Goal: Answer question/provide support: Share knowledge or assist other users

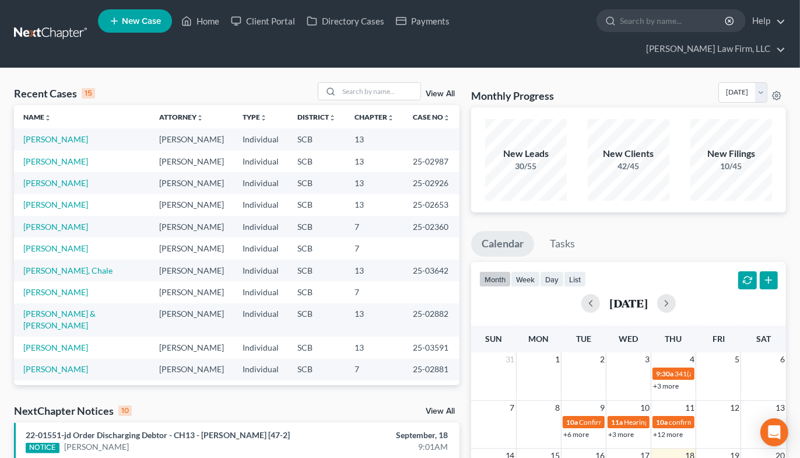
click at [357, 82] on div "Recent Cases 15 View All" at bounding box center [236, 93] width 445 height 23
click at [357, 83] on input "search" at bounding box center [380, 91] width 82 height 17
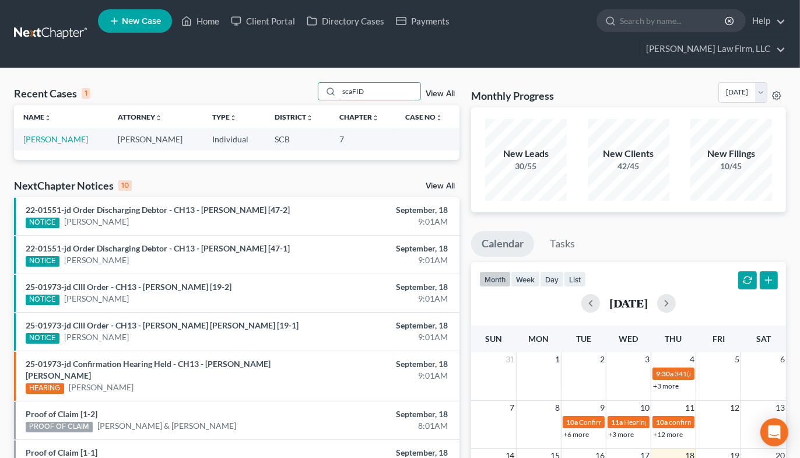
type input "scaFID"
click at [72, 134] on link "[PERSON_NAME]" at bounding box center [55, 139] width 65 height 10
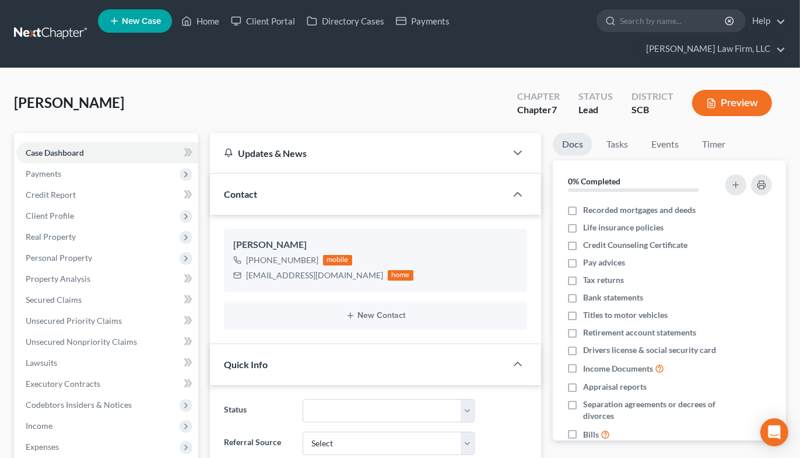
select select "2"
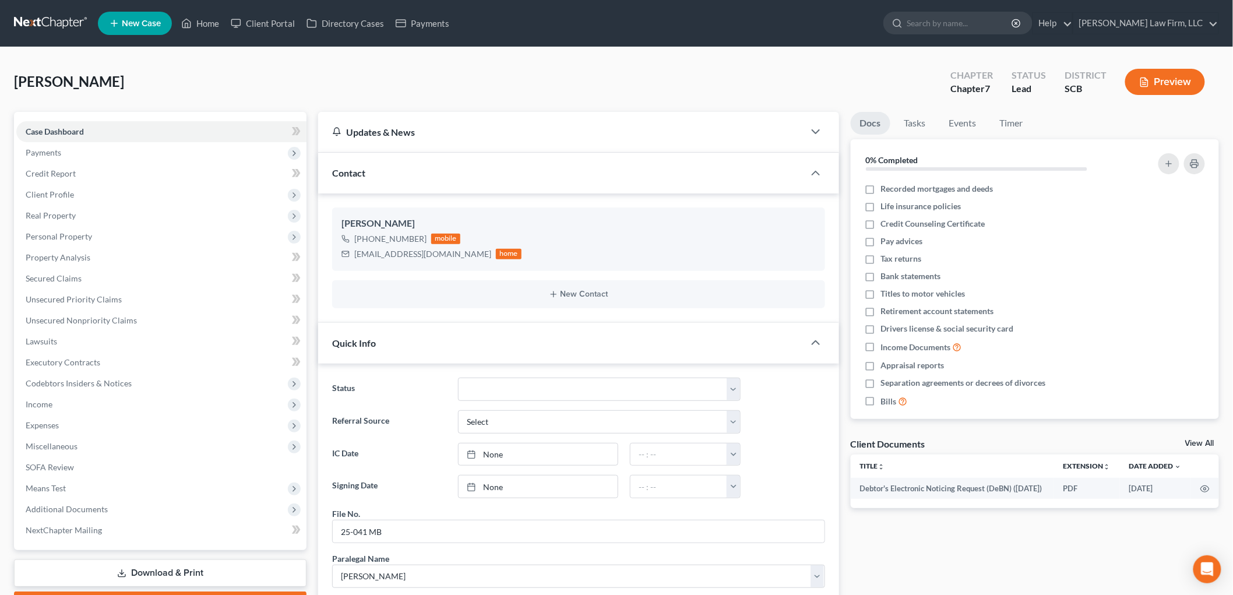
click at [66, 212] on span "Real Property" at bounding box center [51, 215] width 50 height 10
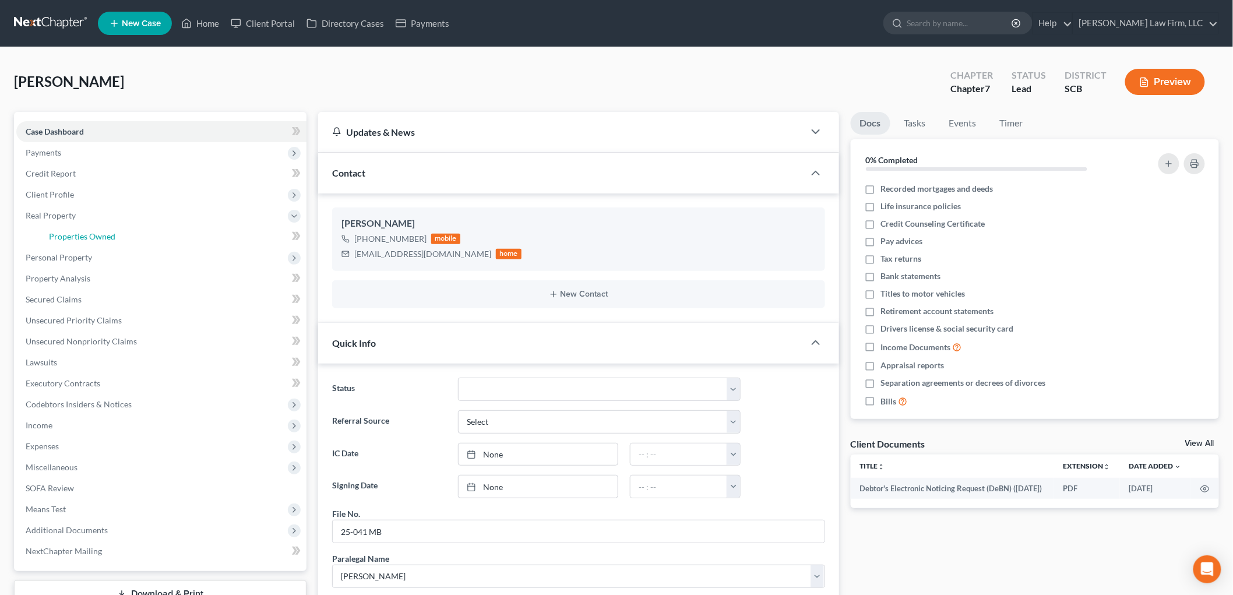
drag, startPoint x: 107, startPoint y: 231, endPoint x: 469, endPoint y: 393, distance: 395.8
click at [107, 232] on span "Properties Owned" at bounding box center [82, 236] width 66 height 10
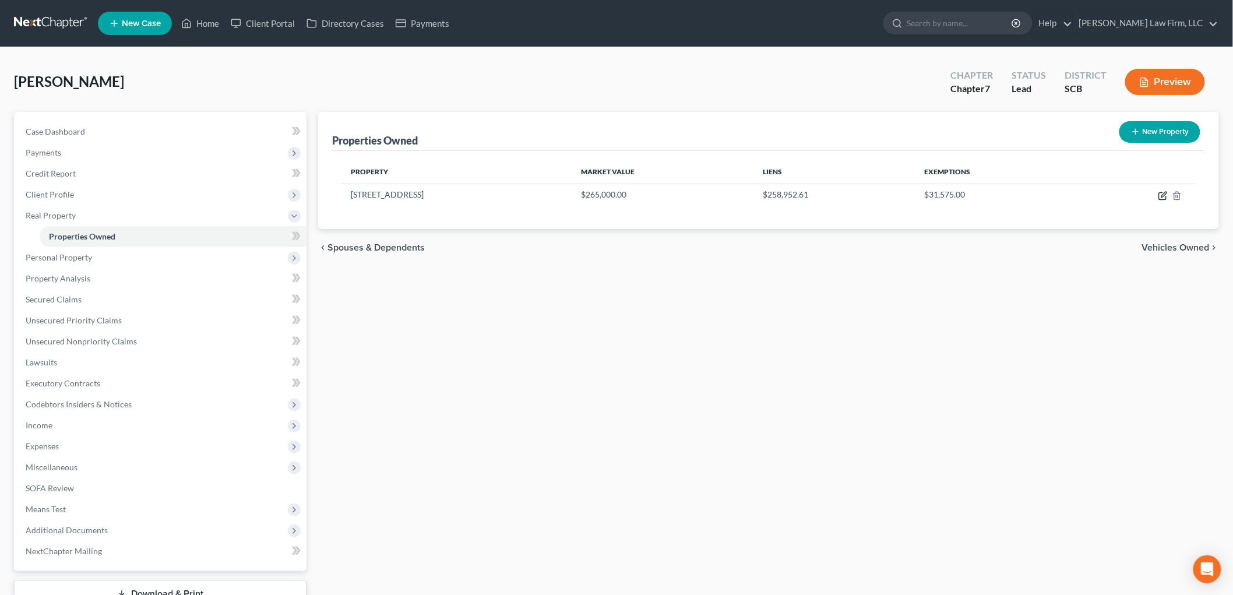
click at [808, 196] on icon "button" at bounding box center [1163, 195] width 9 height 9
select select "42"
select select "0"
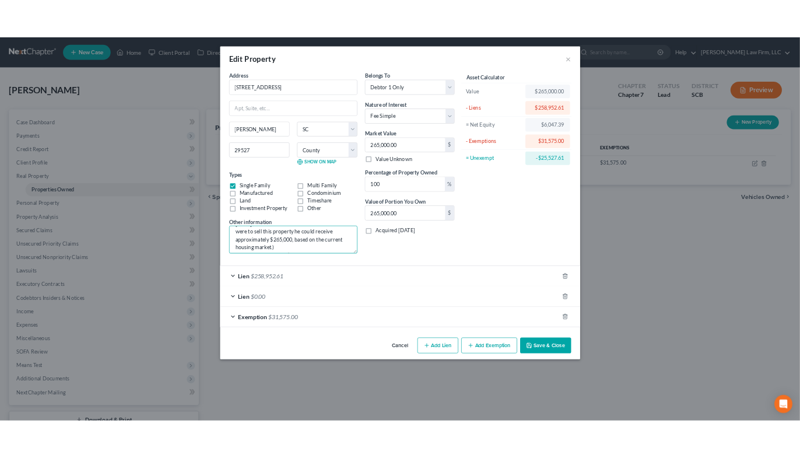
scroll to position [51, 0]
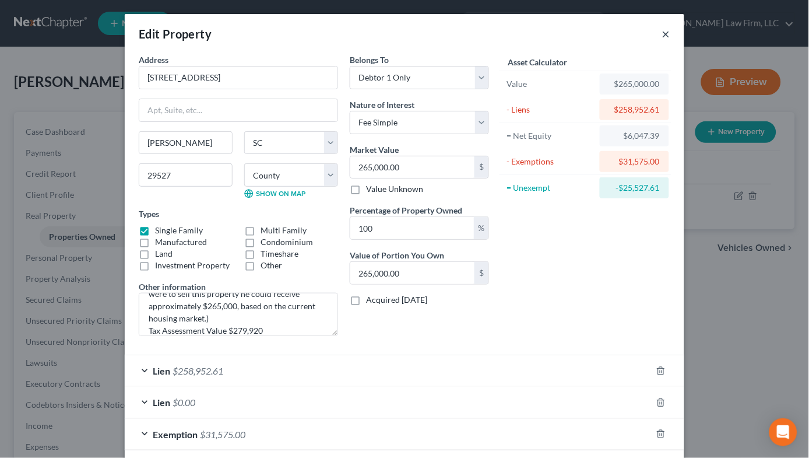
click at [664, 38] on button "×" at bounding box center [666, 34] width 8 height 14
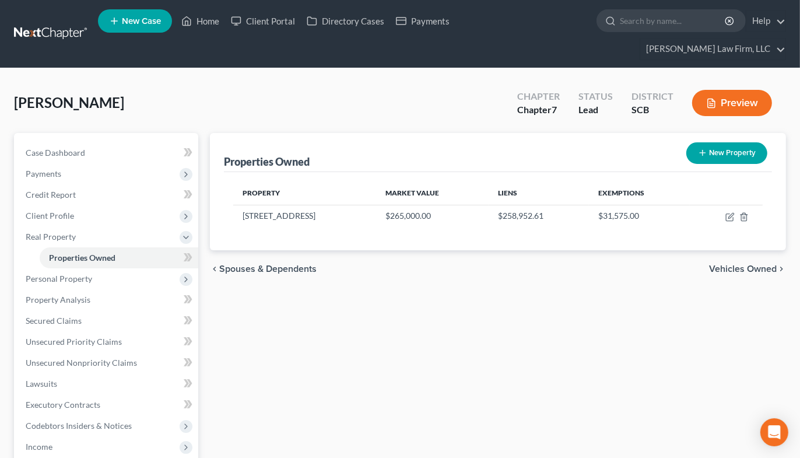
click at [54, 23] on link at bounding box center [51, 33] width 75 height 21
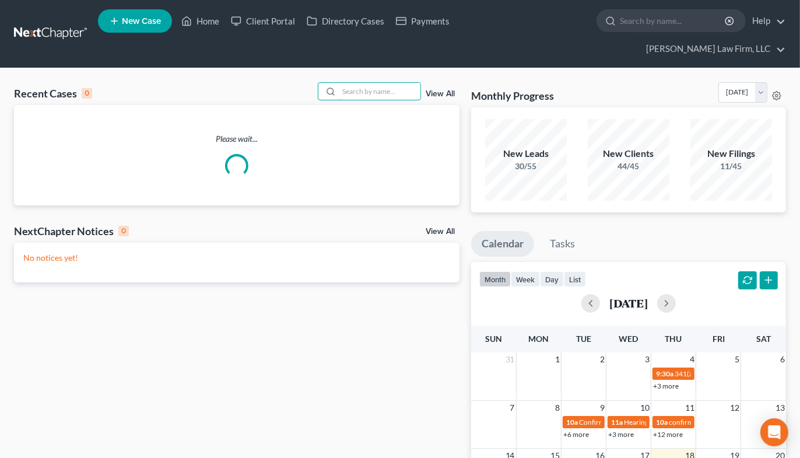
click at [388, 83] on input "search" at bounding box center [380, 91] width 82 height 17
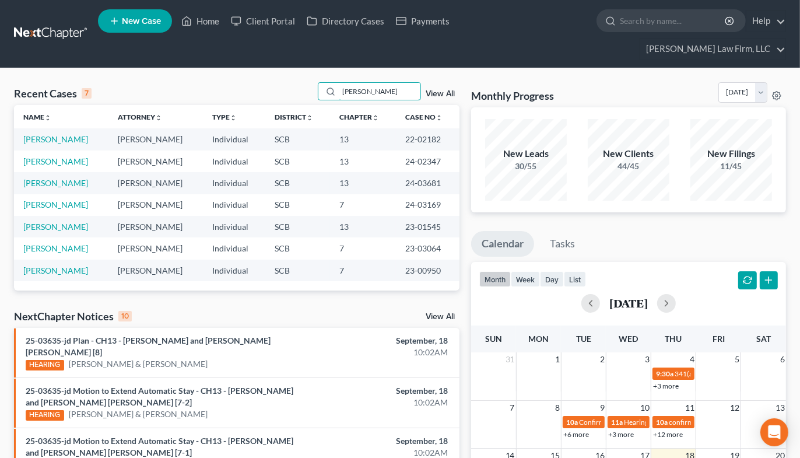
type input "sanders"
click at [62, 156] on link "[PERSON_NAME]" at bounding box center [55, 161] width 65 height 10
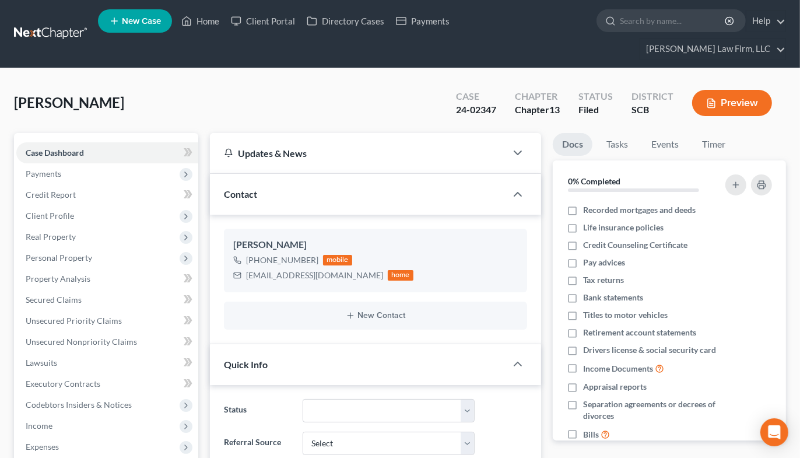
select select "0"
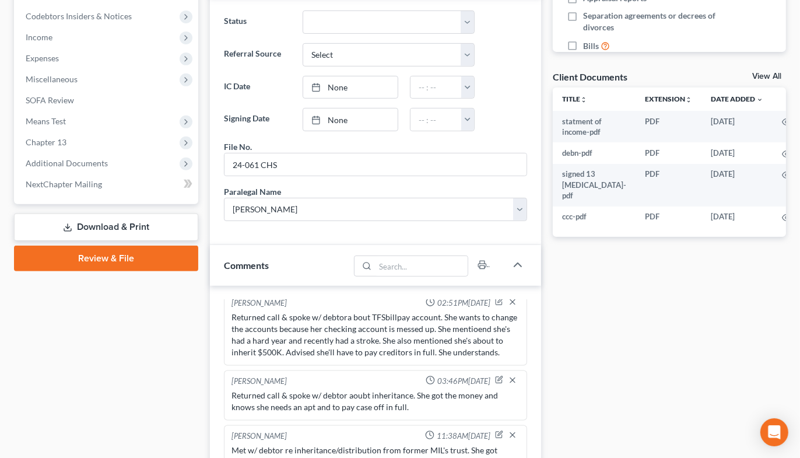
scroll to position [712, 0]
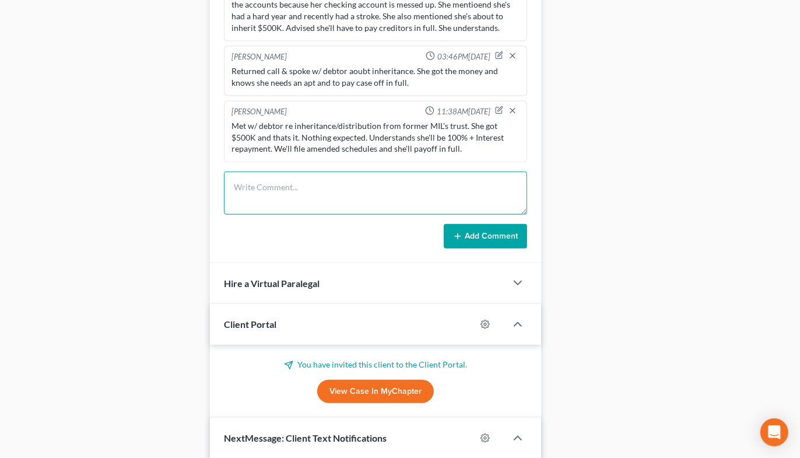
drag, startPoint x: 316, startPoint y: 161, endPoint x: 321, endPoint y: 156, distance: 7.0
click at [319, 171] on textarea at bounding box center [375, 192] width 303 height 43
type textarea "TC re paying off case, no ans/vm full. Needs to pay $17,100"
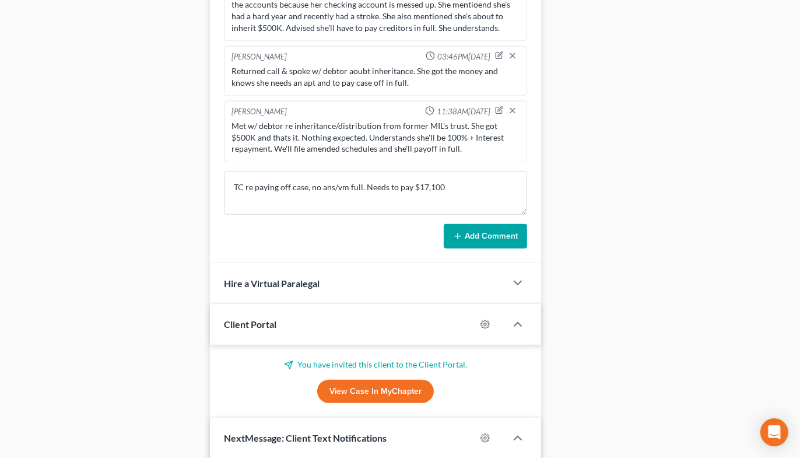
click at [464, 224] on button "Add Comment" at bounding box center [485, 236] width 83 height 24
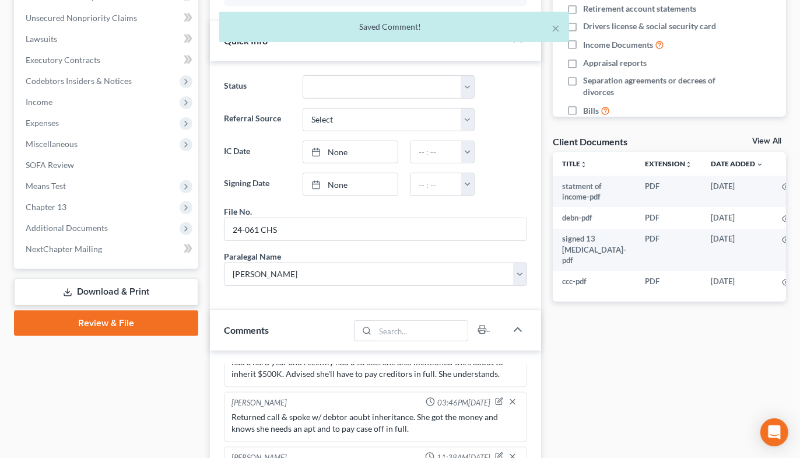
scroll to position [0, 0]
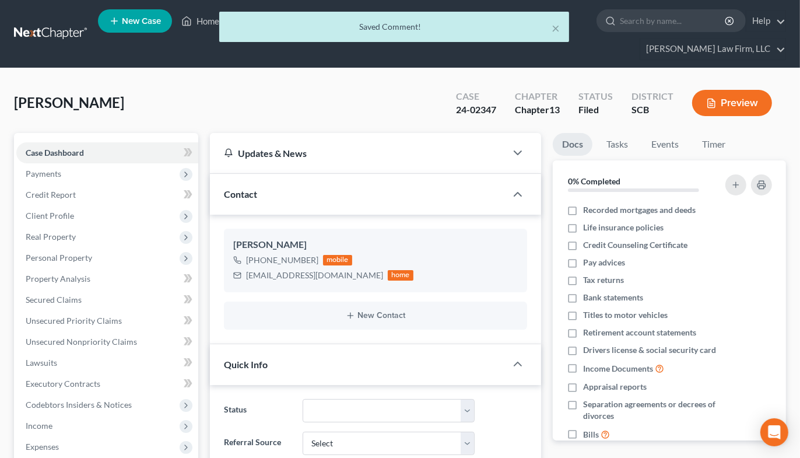
click at [38, 23] on div "× Saved Comment!" at bounding box center [394, 30] width 800 height 36
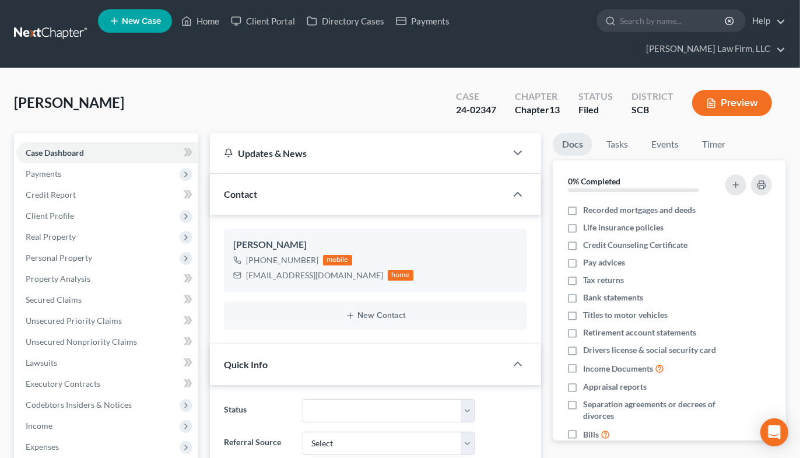
click at [42, 25] on link at bounding box center [51, 33] width 75 height 21
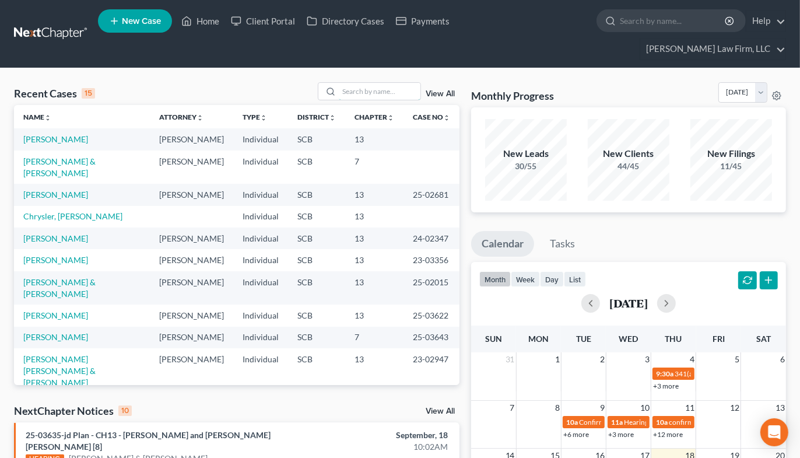
drag, startPoint x: 356, startPoint y: 74, endPoint x: 330, endPoint y: 82, distance: 26.7
click at [357, 83] on input "search" at bounding box center [380, 91] width 82 height 17
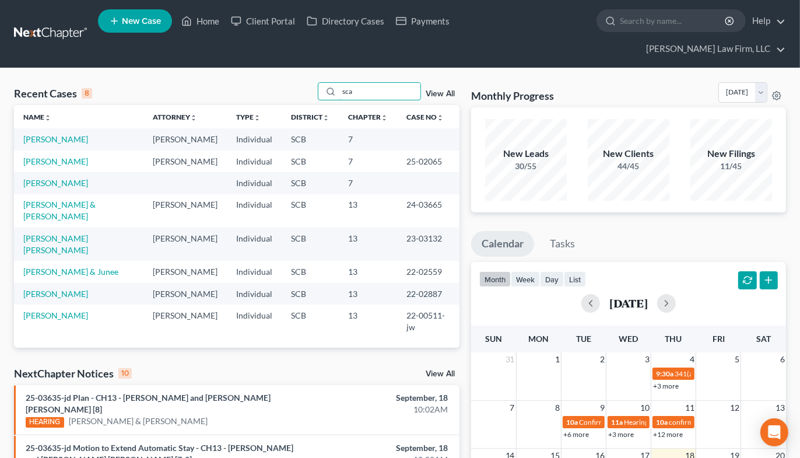
type input "sca"
click at [62, 134] on link "[PERSON_NAME]" at bounding box center [55, 139] width 65 height 10
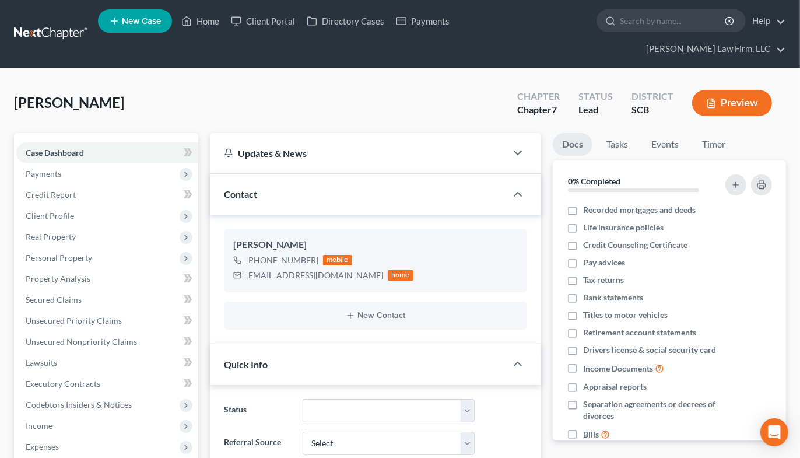
select select "2"
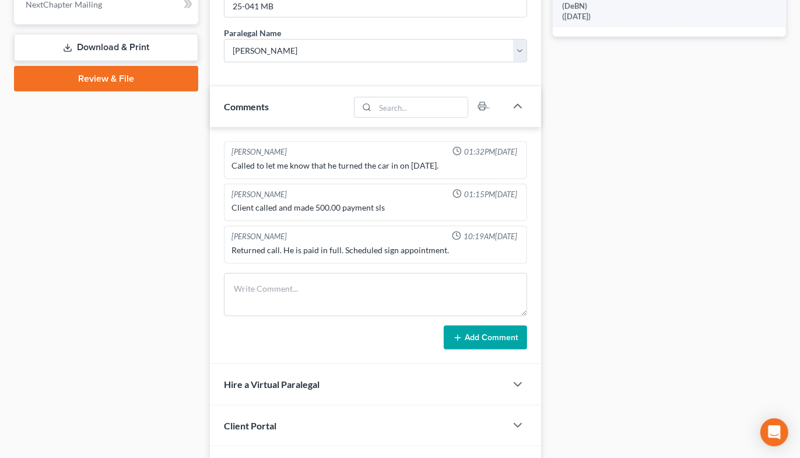
scroll to position [600, 0]
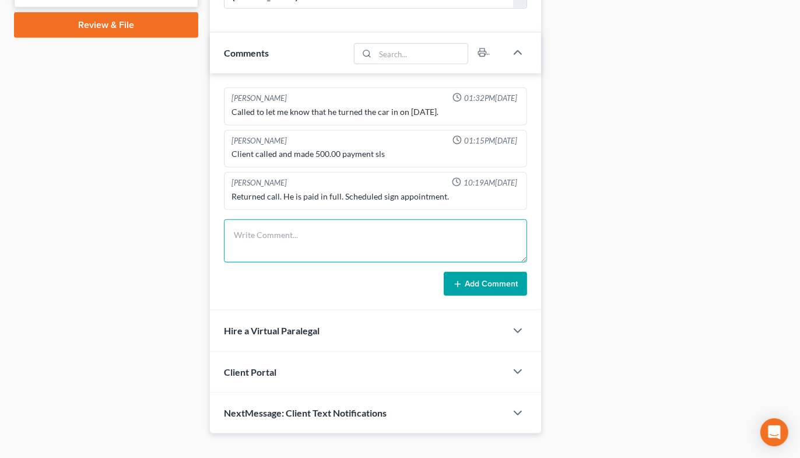
click at [350, 219] on textarea at bounding box center [375, 240] width 303 height 43
type textarea "Reviewed case & made notes"
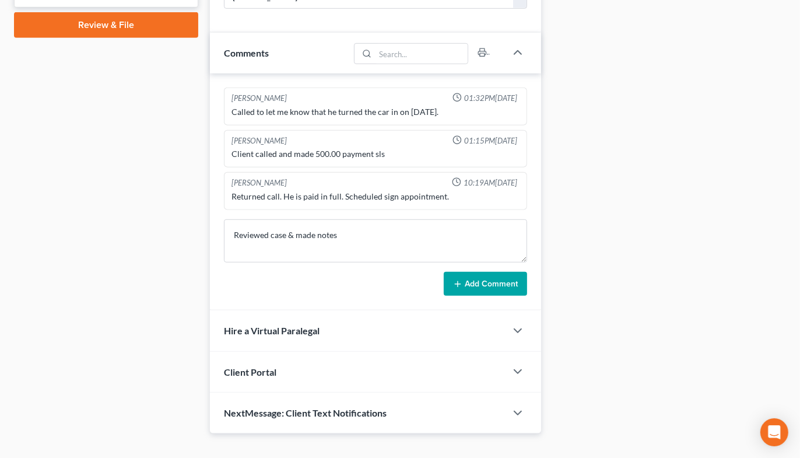
click at [490, 272] on button "Add Comment" at bounding box center [485, 284] width 83 height 24
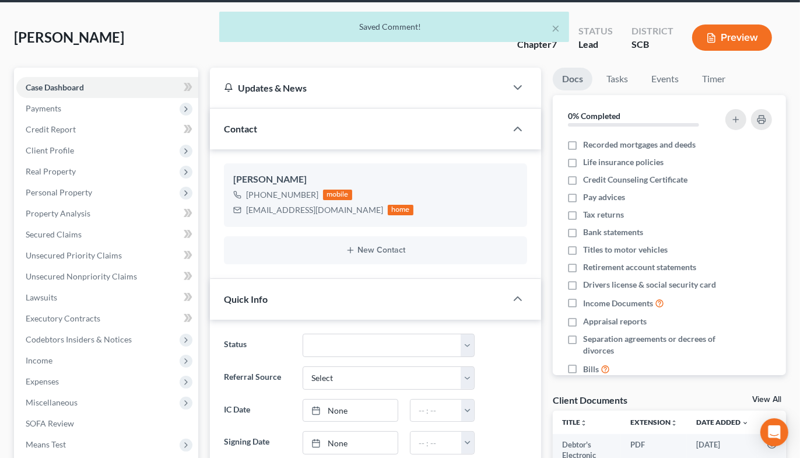
scroll to position [0, 0]
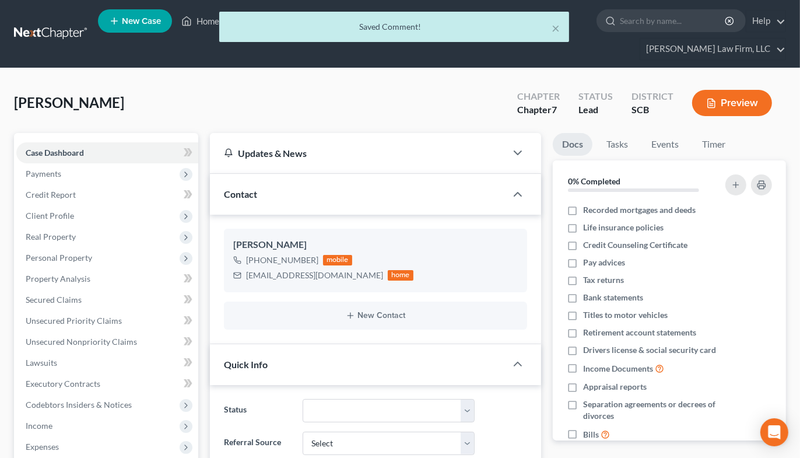
click at [41, 21] on div "× Saved Comment!" at bounding box center [394, 30] width 800 height 36
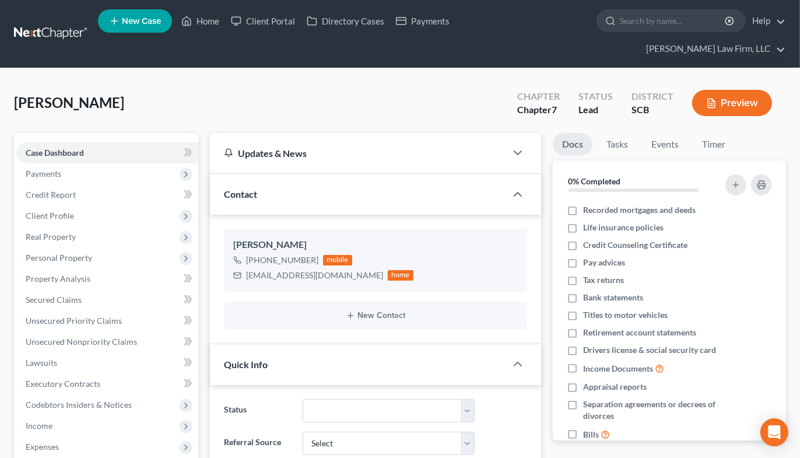
click at [55, 23] on link at bounding box center [51, 33] width 75 height 21
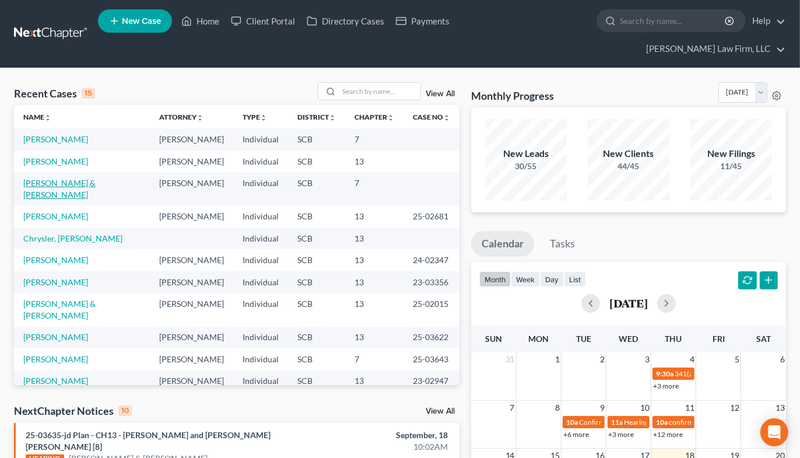
click at [87, 178] on link "Oates, William & Lisa" at bounding box center [59, 189] width 72 height 22
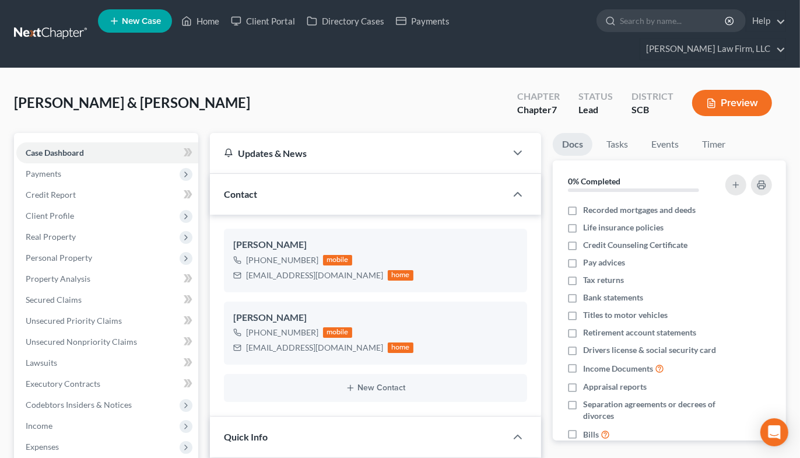
select select "2"
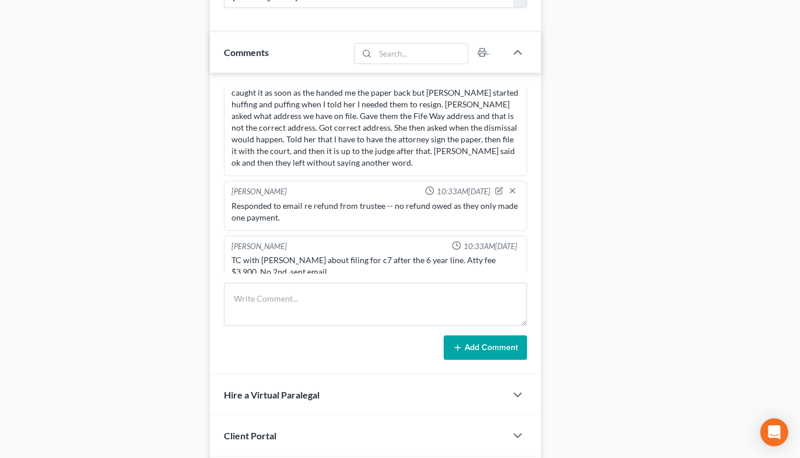
scroll to position [737, 0]
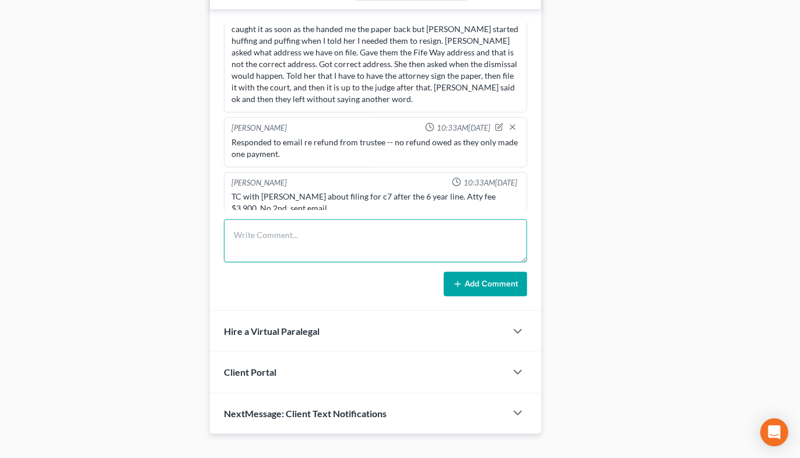
click at [417, 219] on textarea at bounding box center [375, 240] width 303 height 43
type textarea "Reviewed case & made notes for KK"
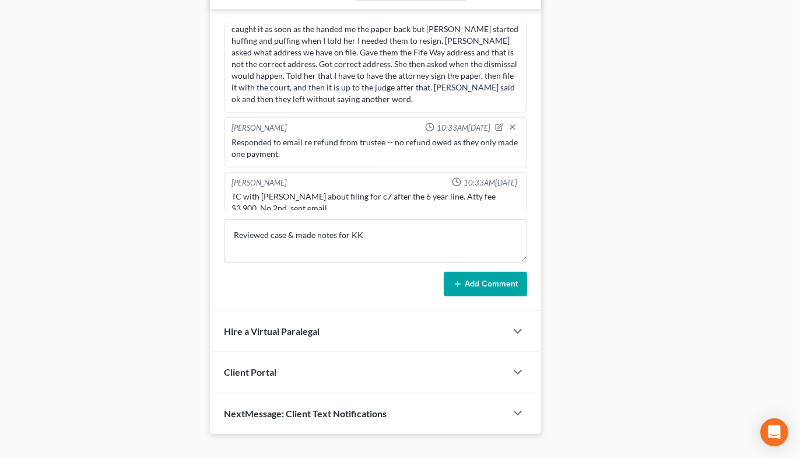
click at [491, 272] on button "Add Comment" at bounding box center [485, 284] width 83 height 24
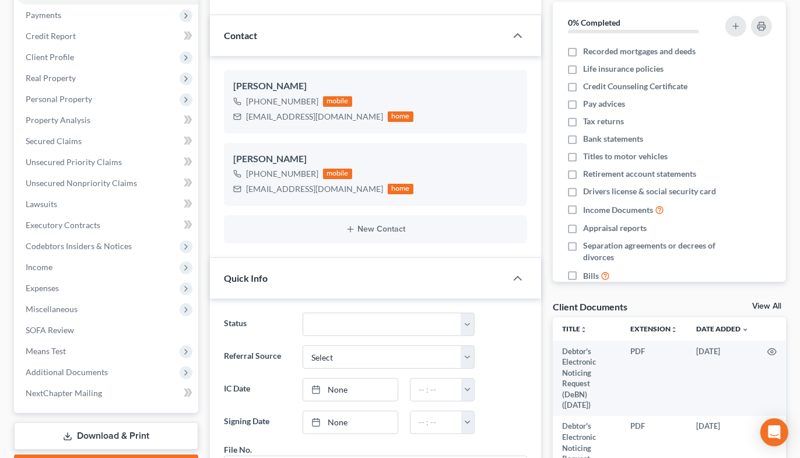
scroll to position [0, 0]
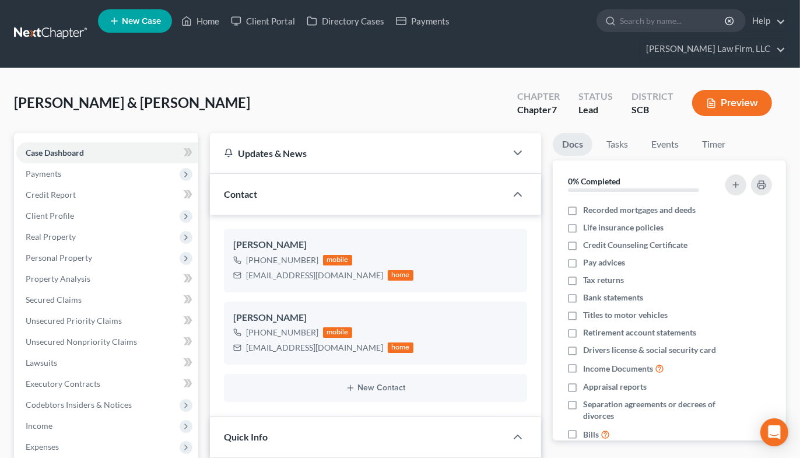
click at [33, 23] on link at bounding box center [51, 33] width 75 height 21
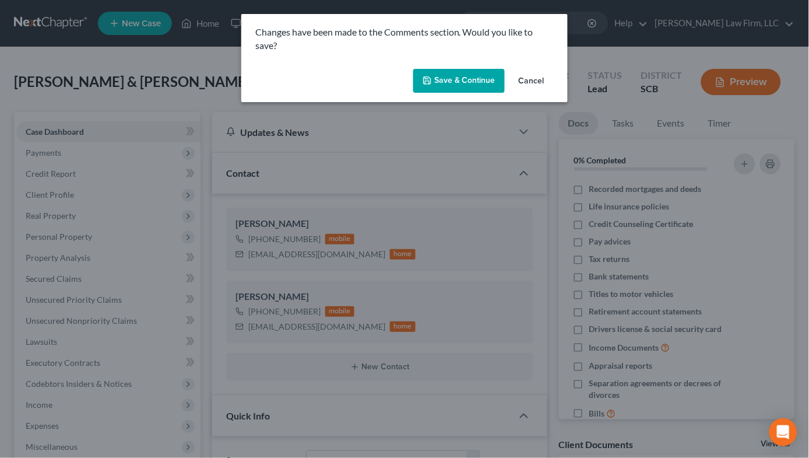
click at [451, 80] on button "Save & Continue" at bounding box center [459, 81] width 92 height 24
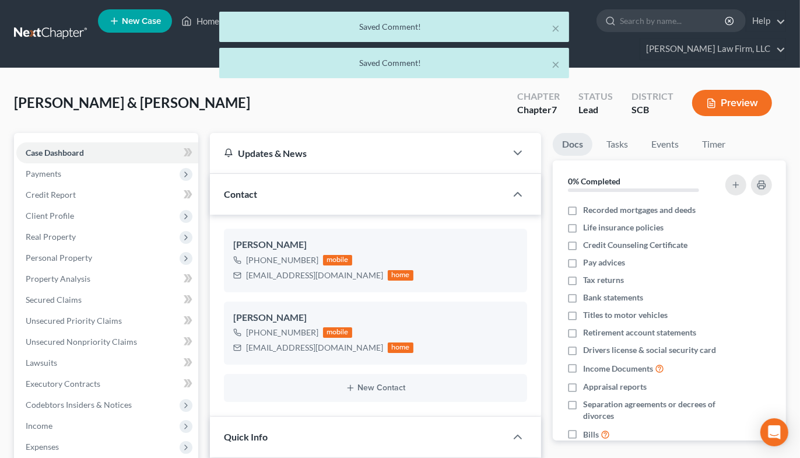
scroll to position [533, 0]
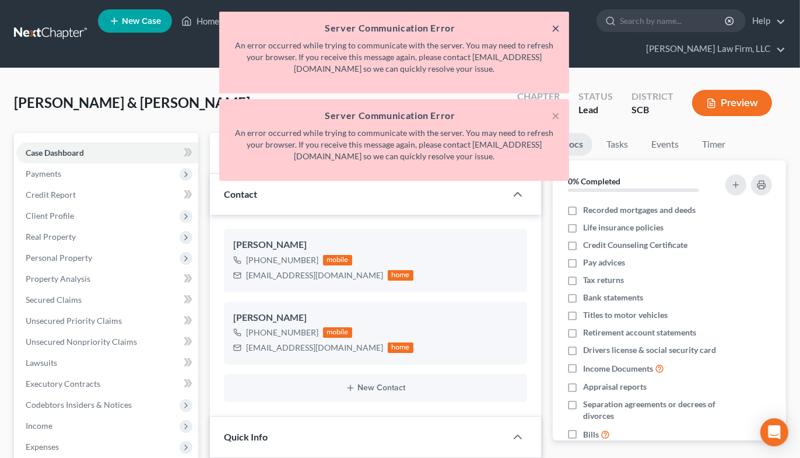
click at [553, 22] on button "×" at bounding box center [555, 28] width 8 height 14
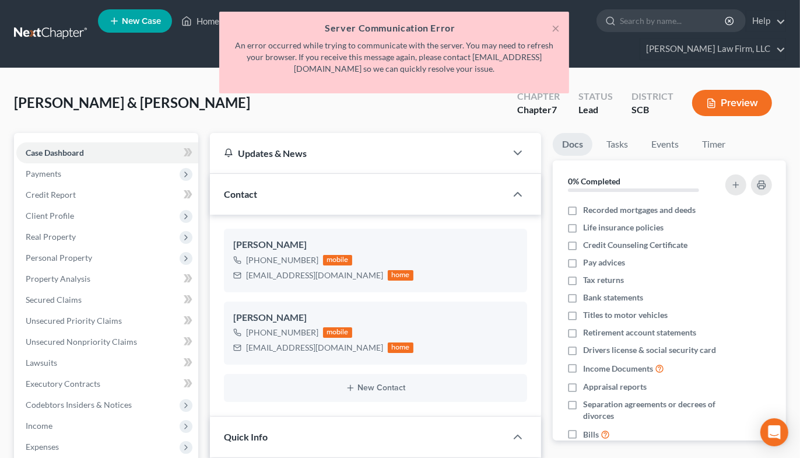
click at [560, 32] on div "× Server Communication Error An error occurred while trying to communicate with…" at bounding box center [394, 53] width 350 height 82
click at [561, 30] on div "× Server Communication Error An error occurred while trying to communicate with…" at bounding box center [394, 53] width 350 height 82
click at [552, 26] on button "×" at bounding box center [555, 28] width 8 height 14
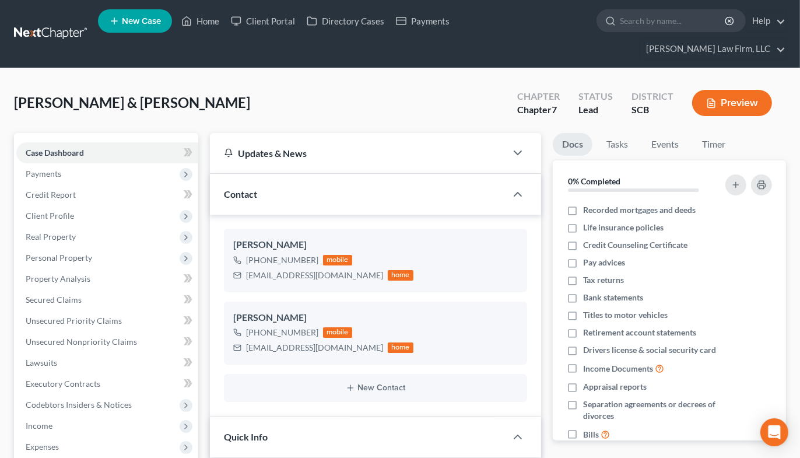
click at [44, 23] on link at bounding box center [51, 33] width 75 height 21
